Goal: Transaction & Acquisition: Obtain resource

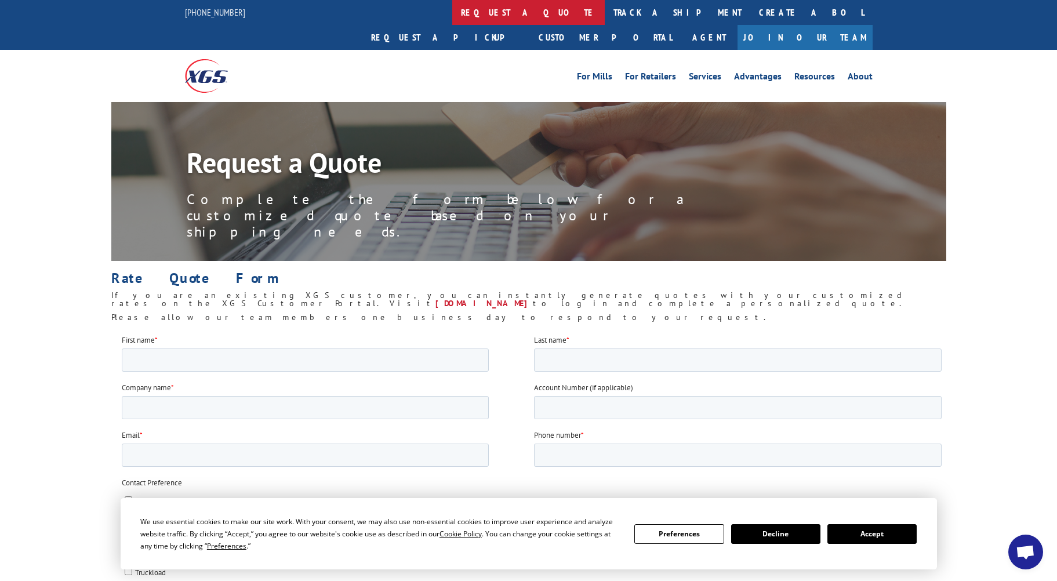
click at [452, 6] on link "request a quote" at bounding box center [528, 12] width 152 height 25
click at [533, 298] on link "[DOMAIN_NAME]" at bounding box center [483, 303] width 97 height 10
